Goal: Find specific page/section: Find specific page/section

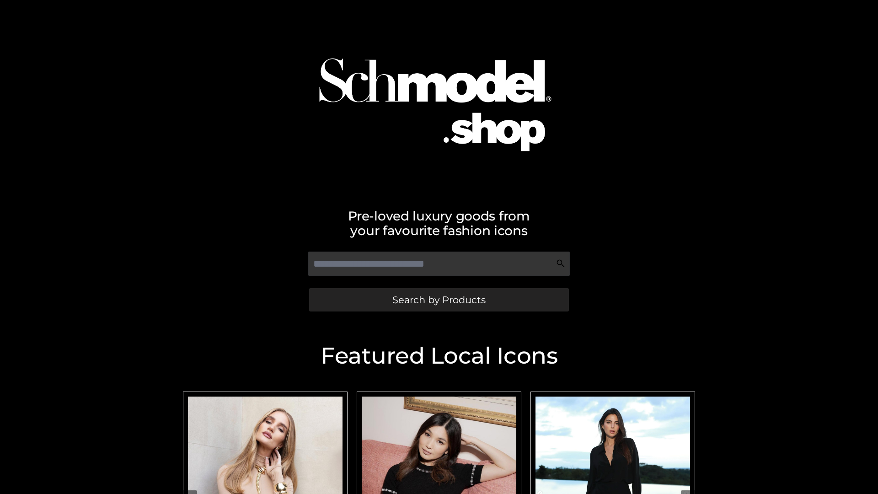
click at [439, 300] on span "Search by Products" at bounding box center [438, 300] width 93 height 10
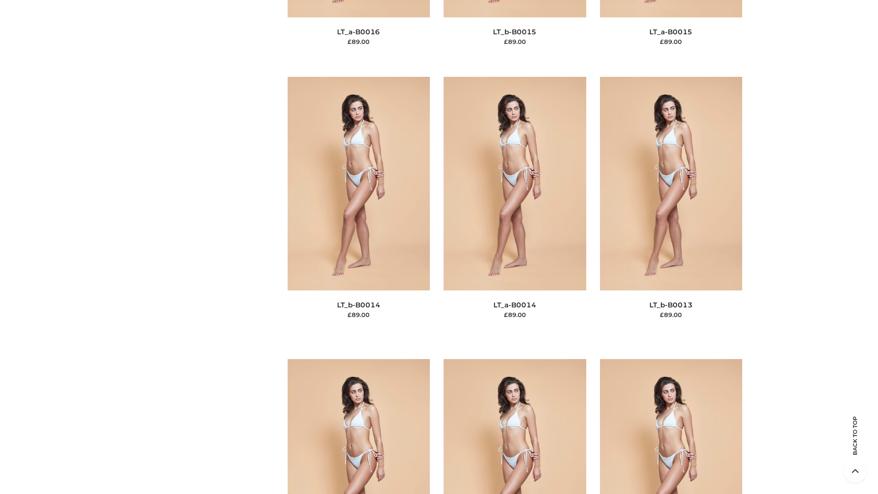
scroll to position [3253, 0]
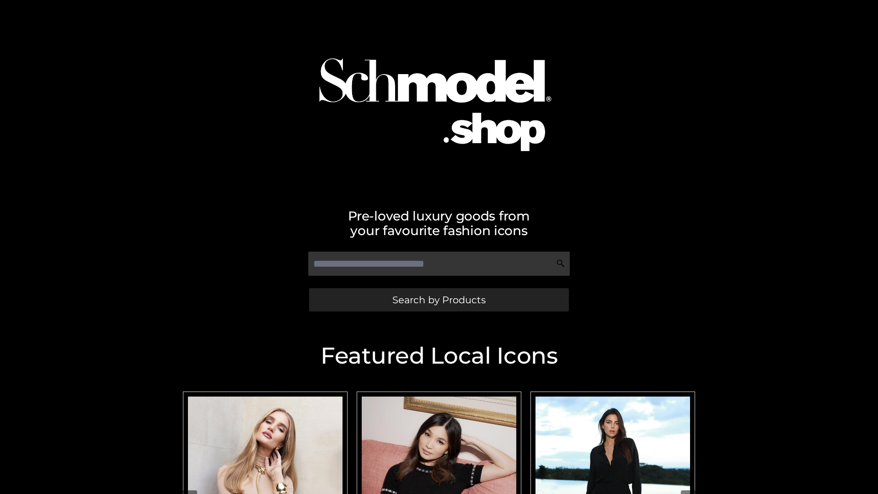
click at [439, 300] on span "Search by Products" at bounding box center [438, 300] width 93 height 10
